Goal: Transaction & Acquisition: Purchase product/service

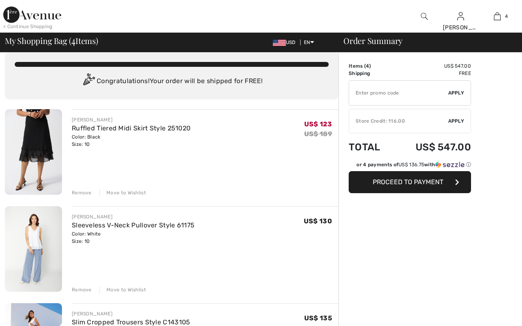
checkbox input "true"
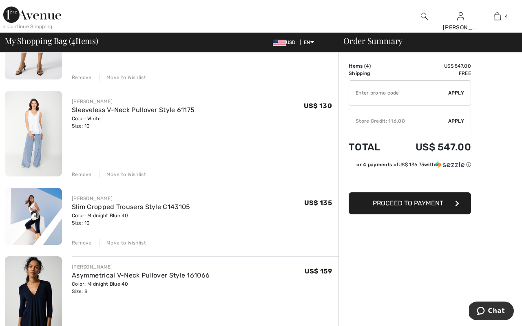
scroll to position [127, 0]
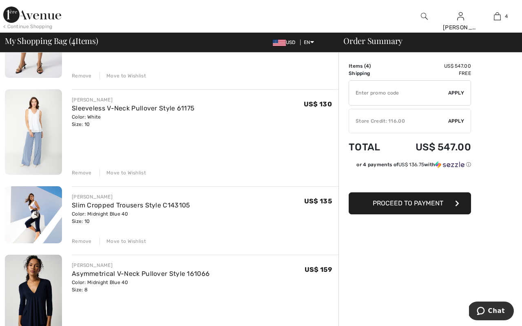
click at [82, 241] on div "Remove" at bounding box center [82, 241] width 20 height 7
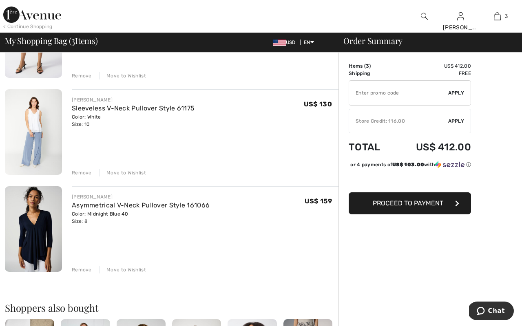
click at [83, 270] on div "Remove" at bounding box center [82, 269] width 20 height 7
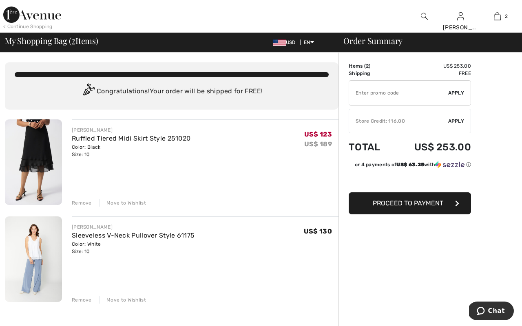
scroll to position [0, 0]
click at [114, 139] on link "Ruffled Tiered Midi Skirt Style 251020" at bounding box center [131, 138] width 119 height 8
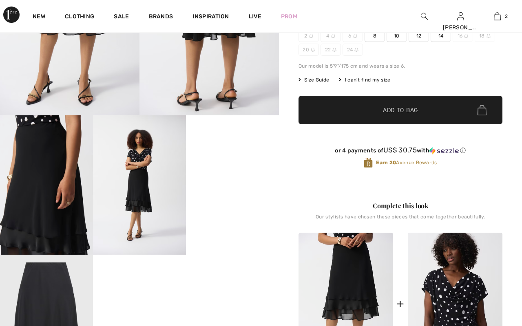
checkbox input "true"
click at [241, 162] on video "Your browser does not support the video tag." at bounding box center [232, 138] width 93 height 46
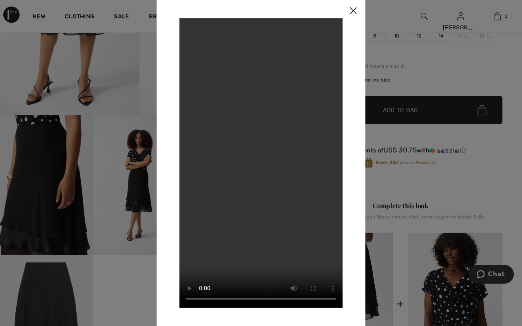
click at [355, 11] on img at bounding box center [353, 10] width 24 height 25
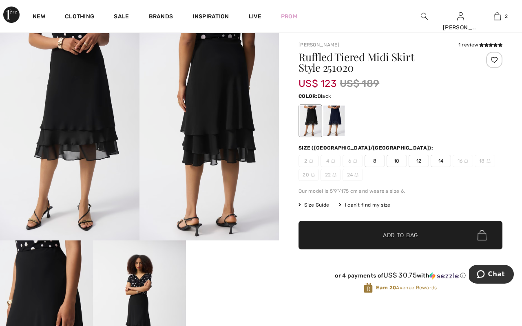
scroll to position [26, 0]
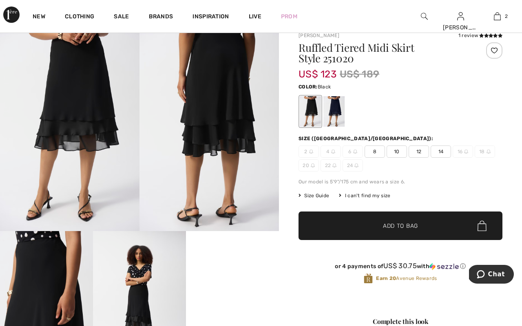
click at [228, 128] on img at bounding box center [208, 126] width 139 height 209
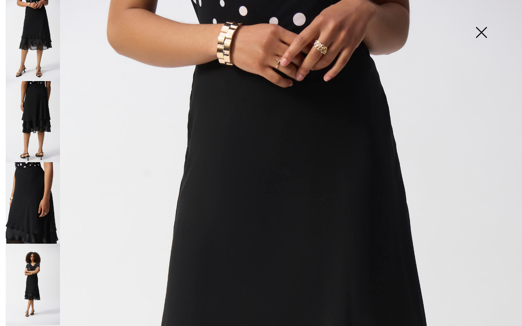
scroll to position [0, 0]
click at [39, 126] on img at bounding box center [33, 121] width 54 height 81
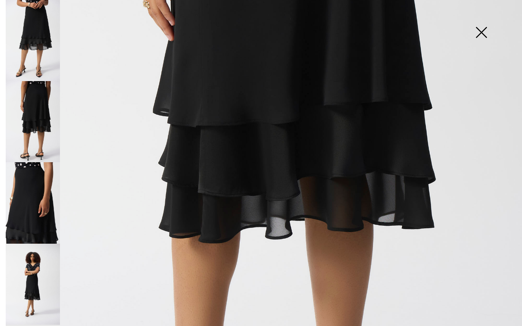
scroll to position [271, 0]
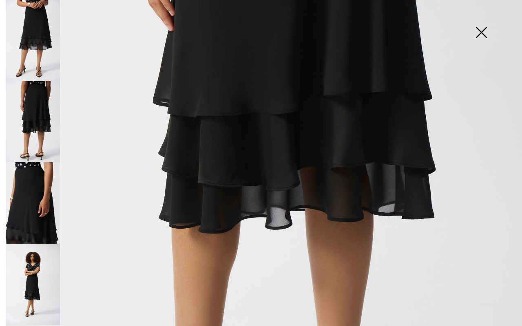
click at [41, 131] on img at bounding box center [33, 121] width 54 height 81
click at [36, 194] on img at bounding box center [33, 202] width 54 height 81
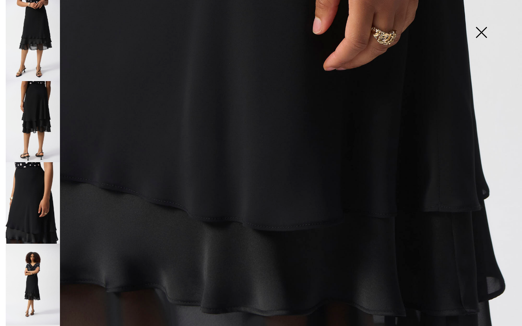
scroll to position [456, 0]
click at [36, 280] on img at bounding box center [33, 284] width 54 height 81
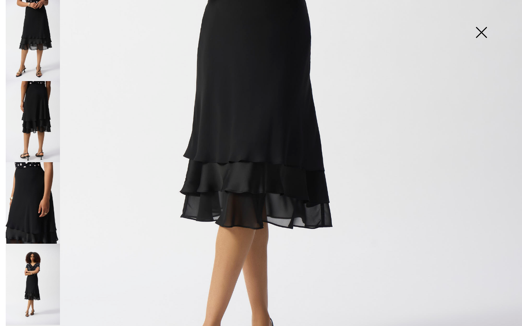
scroll to position [315, 0]
click at [482, 23] on img at bounding box center [480, 33] width 41 height 42
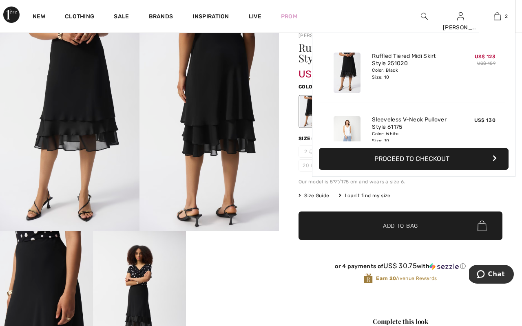
click at [401, 132] on div "Color: White Size: 10" at bounding box center [412, 137] width 80 height 13
click at [350, 130] on img at bounding box center [346, 136] width 27 height 40
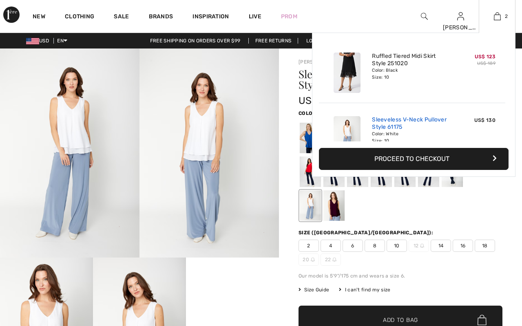
click at [430, 123] on link "Sleeveless V-Neck Pullover Style 61175" at bounding box center [412, 123] width 80 height 15
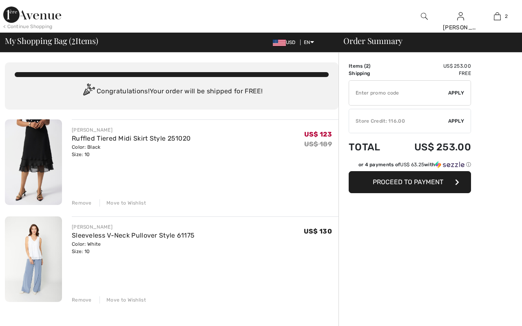
checkbox input "true"
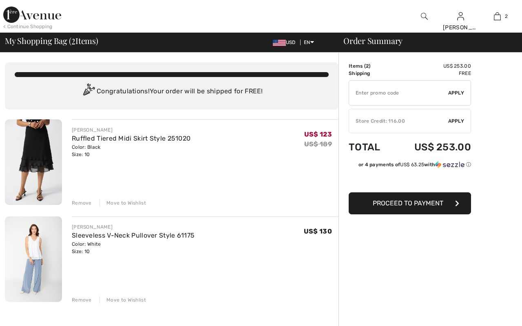
click at [86, 302] on div "Remove" at bounding box center [82, 299] width 20 height 7
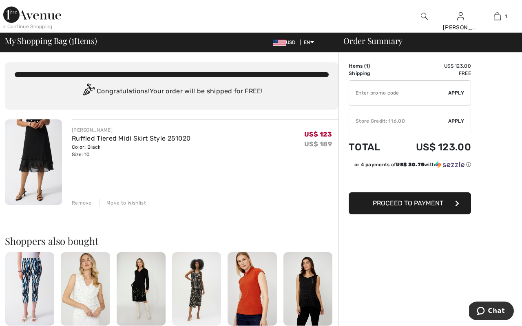
click at [454, 124] on span "Apply" at bounding box center [456, 120] width 16 height 7
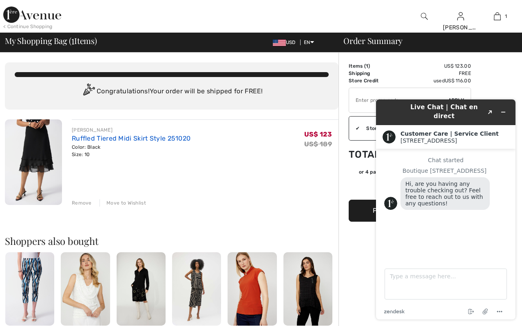
click at [95, 139] on link "Ruffled Tiered Midi Skirt Style 251020" at bounding box center [131, 138] width 119 height 8
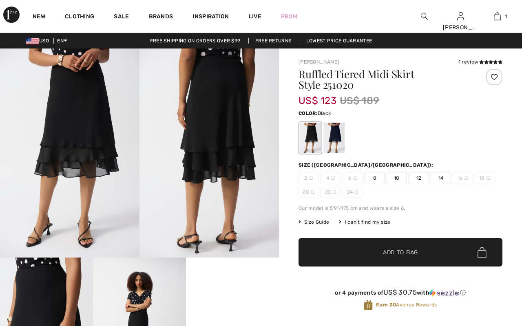
checkbox input "true"
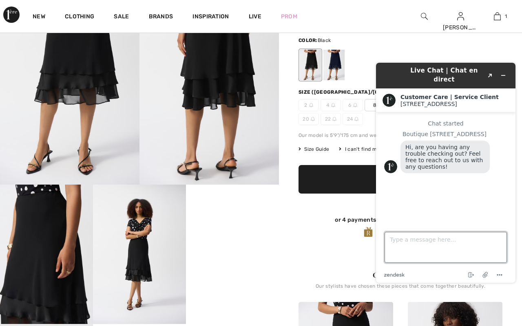
click at [401, 244] on textarea "Type a message here..." at bounding box center [445, 247] width 122 height 31
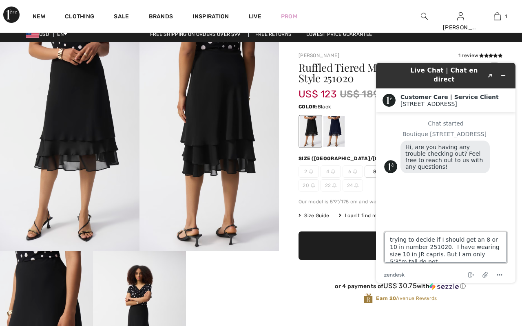
scroll to position [3, 0]
type textarea "trying to decide if I should get an 8 or 10 in number 251020. I have wearing si…"
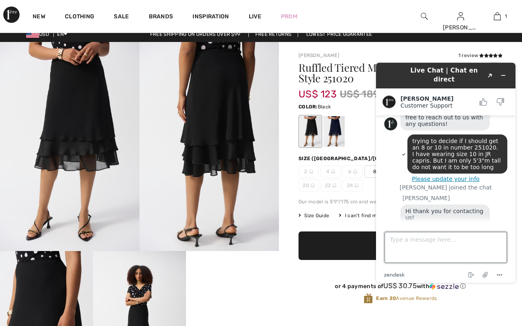
scroll to position [74, 0]
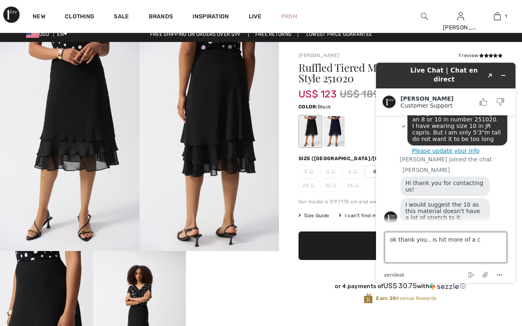
type textarea "ok thank you.. is hit more of a cg"
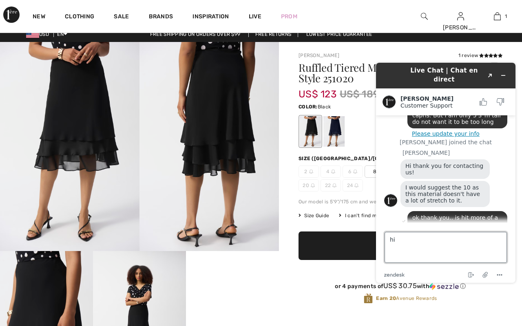
type textarea "h"
type textarea "chiffon"
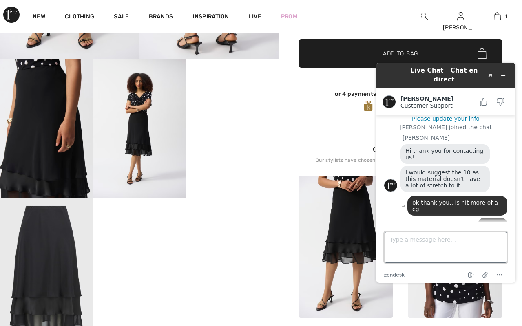
scroll to position [135, 0]
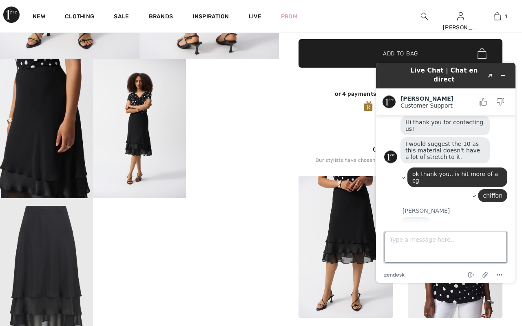
click at [400, 244] on textarea "Type a message here..." at bounding box center [445, 247] width 122 height 31
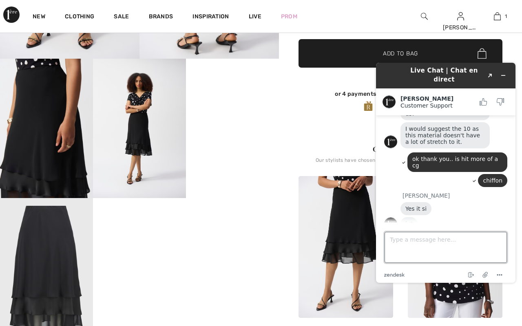
scroll to position [150, 0]
type textarea "ok. thank you"
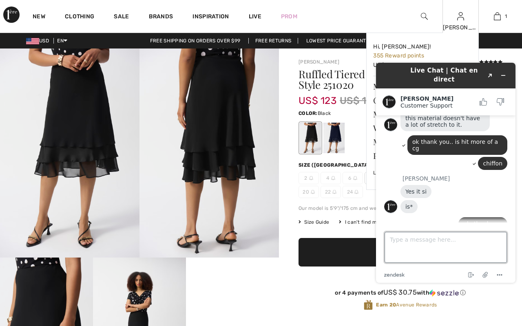
scroll to position [0, 0]
click at [462, 22] on div "Margaret Hi, Margaret! 355 Reward points US$ 116 = Credit My Info Orders My Add…" at bounding box center [460, 16] width 37 height 33
click at [460, 20] on img at bounding box center [460, 16] width 7 height 10
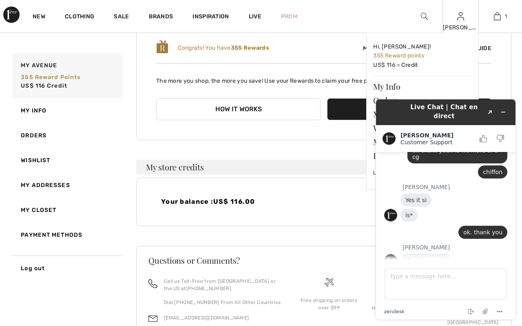
scroll to position [96, 0]
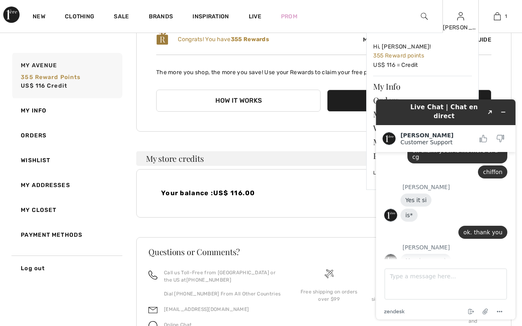
click at [462, 17] on img at bounding box center [460, 16] width 7 height 10
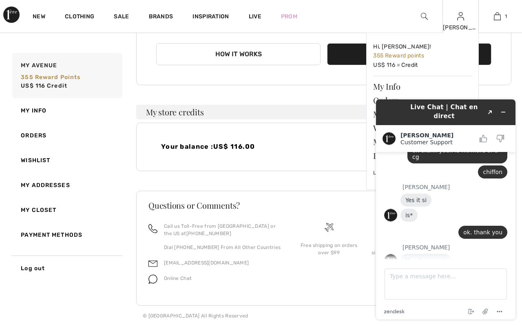
click at [462, 22] on div "[PERSON_NAME] Hi, [PERSON_NAME]! 355 Reward points US$ 116 = Credit My Info Ord…" at bounding box center [460, 16] width 37 height 33
click at [407, 86] on link "My Info" at bounding box center [422, 86] width 99 height 14
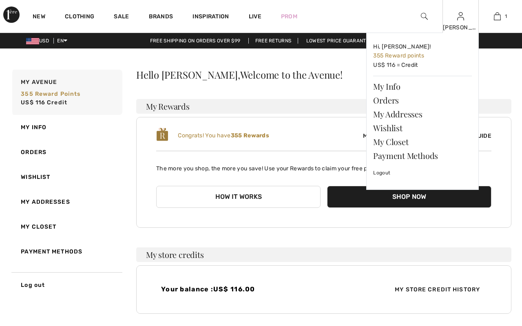
checkbox input "true"
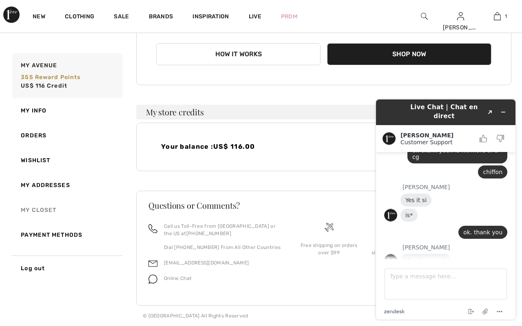
scroll to position [143, 0]
click at [48, 208] on link "My Closet" at bounding box center [67, 210] width 112 height 25
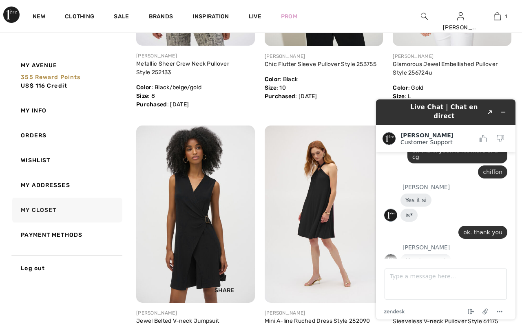
scroll to position [269, 0]
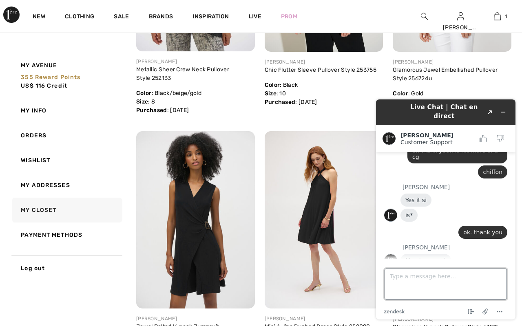
click at [394, 281] on textarea "Type a message here..." at bounding box center [445, 284] width 122 height 31
type textarea "I have style 253755 will this work with this skitt"
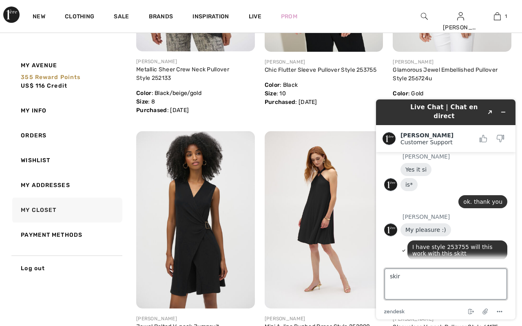
type textarea "skirt"
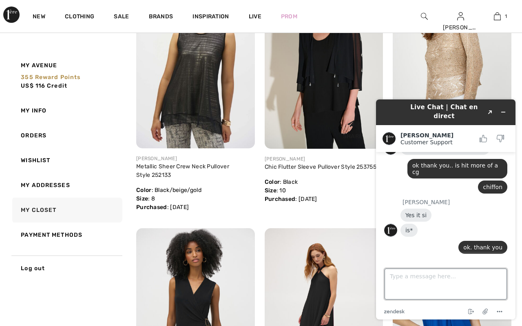
scroll to position [269, 0]
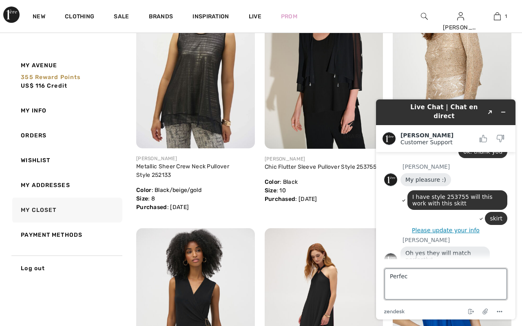
type textarea "Perfect"
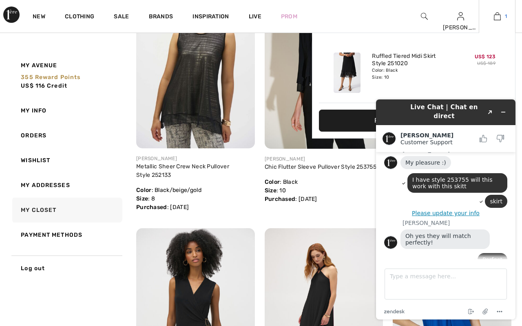
click at [499, 17] on img at bounding box center [496, 16] width 7 height 10
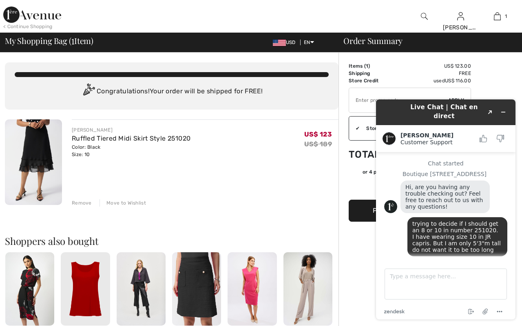
scroll to position [315, 0]
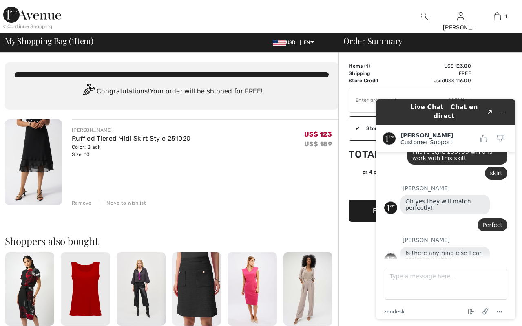
click at [494, 86] on div "Order Summary Details Items ( 1 ) US$ 123.00 Promo code US$ 0.00 Shipping Free …" at bounding box center [429, 296] width 183 height 486
click at [337, 171] on div "JOSEPH RIBKOFF Ruffled Tiered Midi Skirt Style 251020 Color: Black Size: 10 Fin…" at bounding box center [205, 162] width 266 height 87
click at [496, 63] on div "Order Summary Details Items ( 1 ) US$ 123.00 Promo code US$ 0.00 Shipping Free …" at bounding box center [429, 296] width 183 height 486
click at [362, 299] on div "Order Summary Details Items ( 1 ) US$ 123.00 Promo code US$ 0.00 Shipping Free …" at bounding box center [429, 296] width 183 height 486
click at [299, 175] on div "JOSEPH RIBKOFF Ruffled Tiered Midi Skirt Style 251020 Color: Black Size: 10 Fin…" at bounding box center [205, 162] width 266 height 87
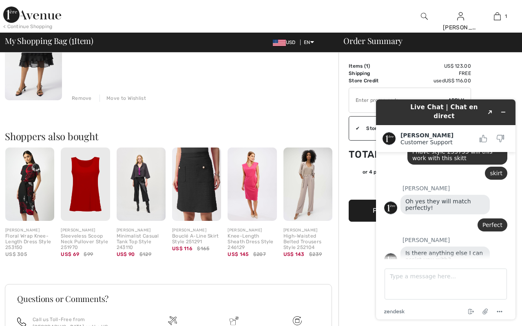
scroll to position [121, 0]
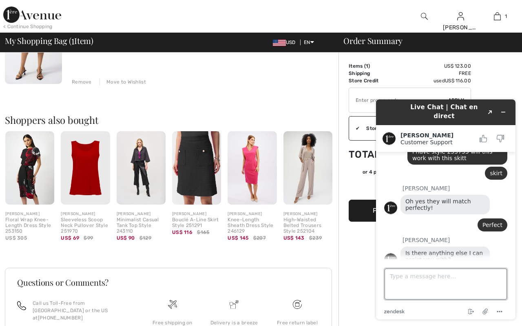
click at [414, 278] on textarea "Type a message here..." at bounding box center [445, 284] width 122 height 31
type textarea "No have a good night"
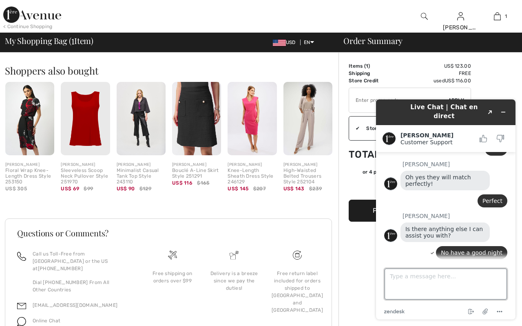
scroll to position [175, 0]
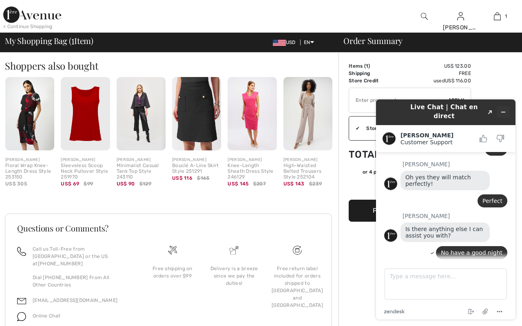
click at [502, 112] on icon "Minimize widget" at bounding box center [503, 112] width 4 height 0
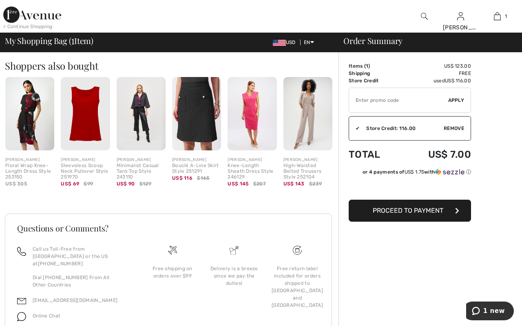
click at [417, 216] on button "Proceed to Payment" at bounding box center [409, 211] width 122 height 22
click at [407, 212] on span "Proceed to Payment" at bounding box center [407, 211] width 70 height 8
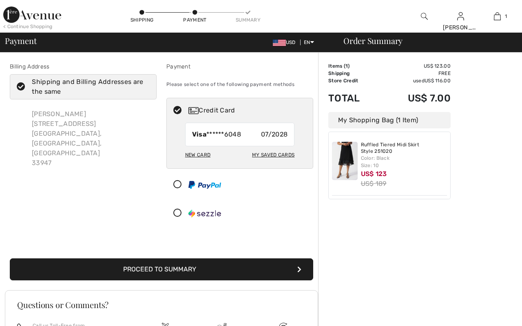
checkbox input "true"
click at [158, 268] on button "Proceed to Summary" at bounding box center [161, 269] width 303 height 22
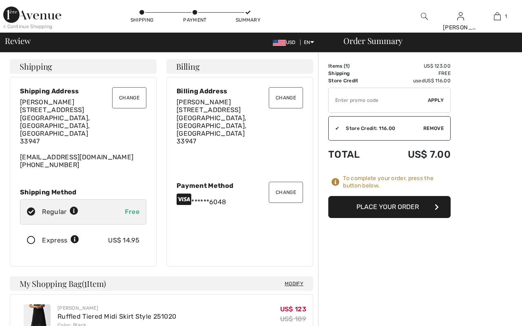
click at [394, 207] on button "Place Your Order" at bounding box center [389, 207] width 122 height 22
